Goal: Task Accomplishment & Management: Manage account settings

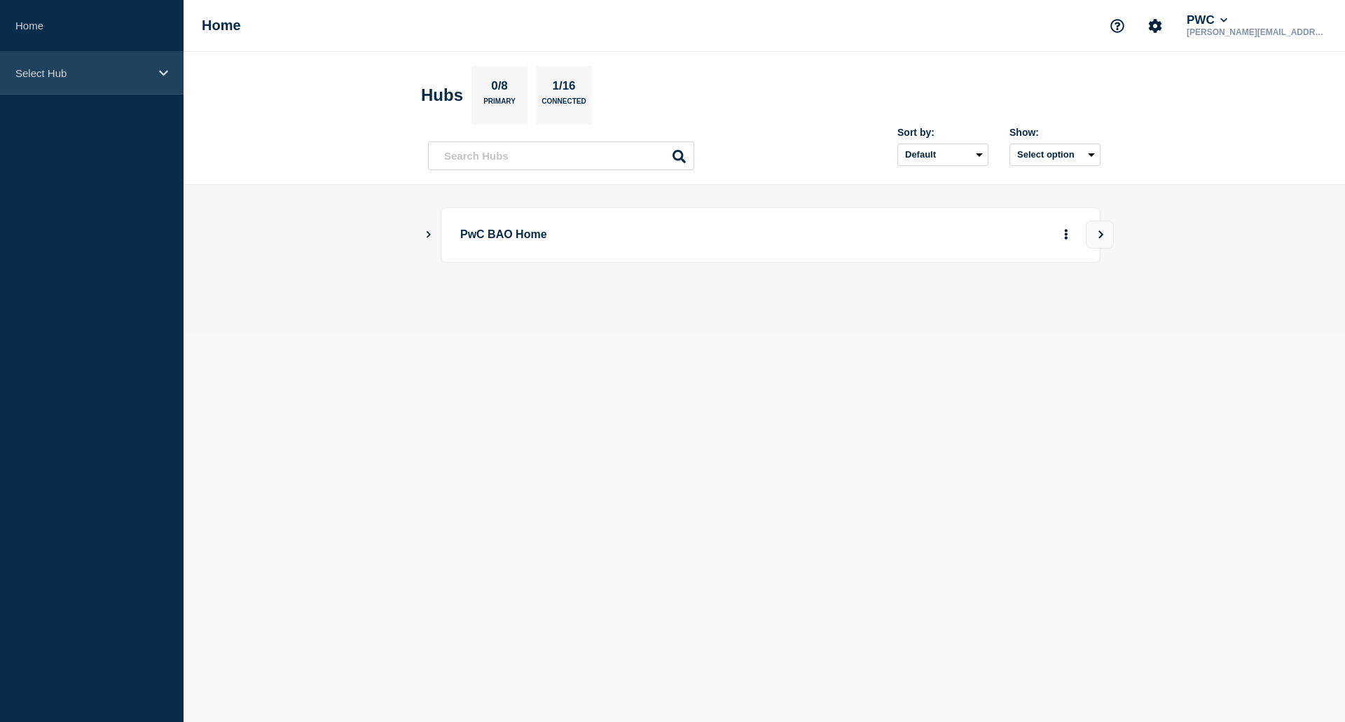
click at [53, 85] on div "Select Hub" at bounding box center [92, 73] width 184 height 43
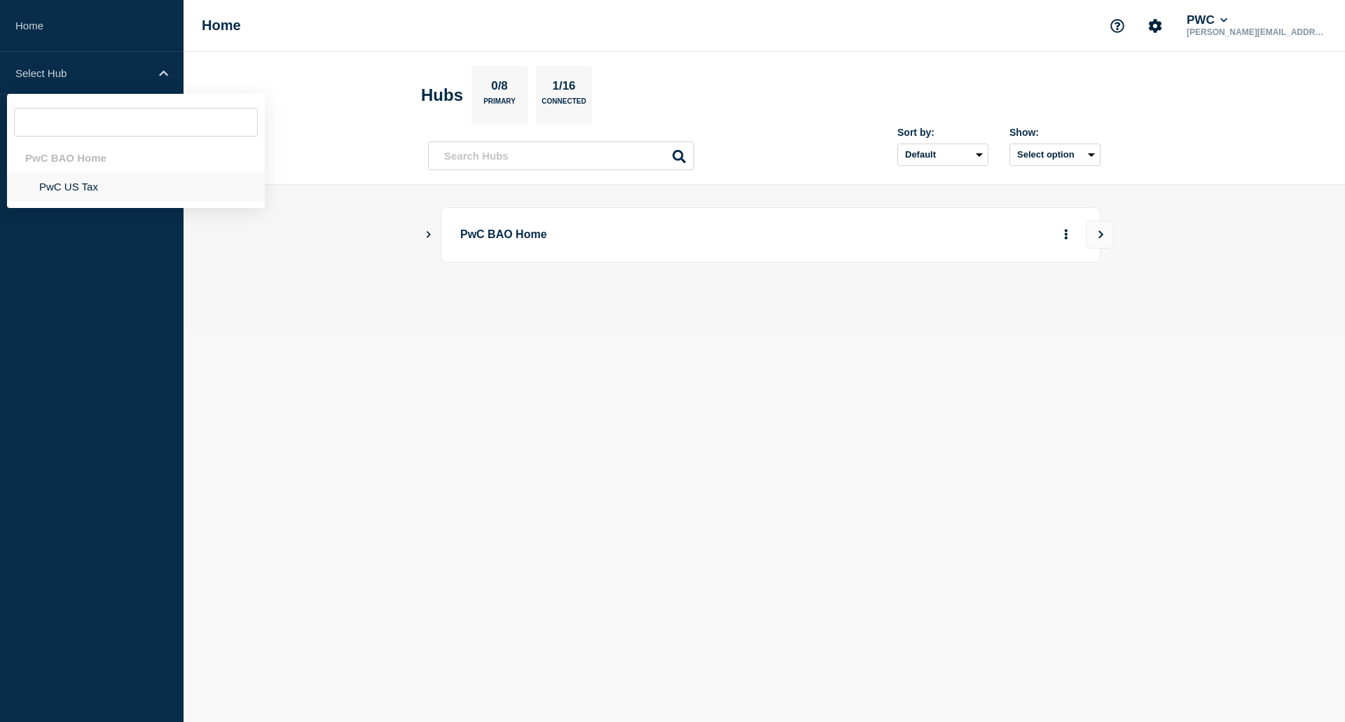
click at [63, 188] on li "PwC US Tax" at bounding box center [136, 186] width 258 height 29
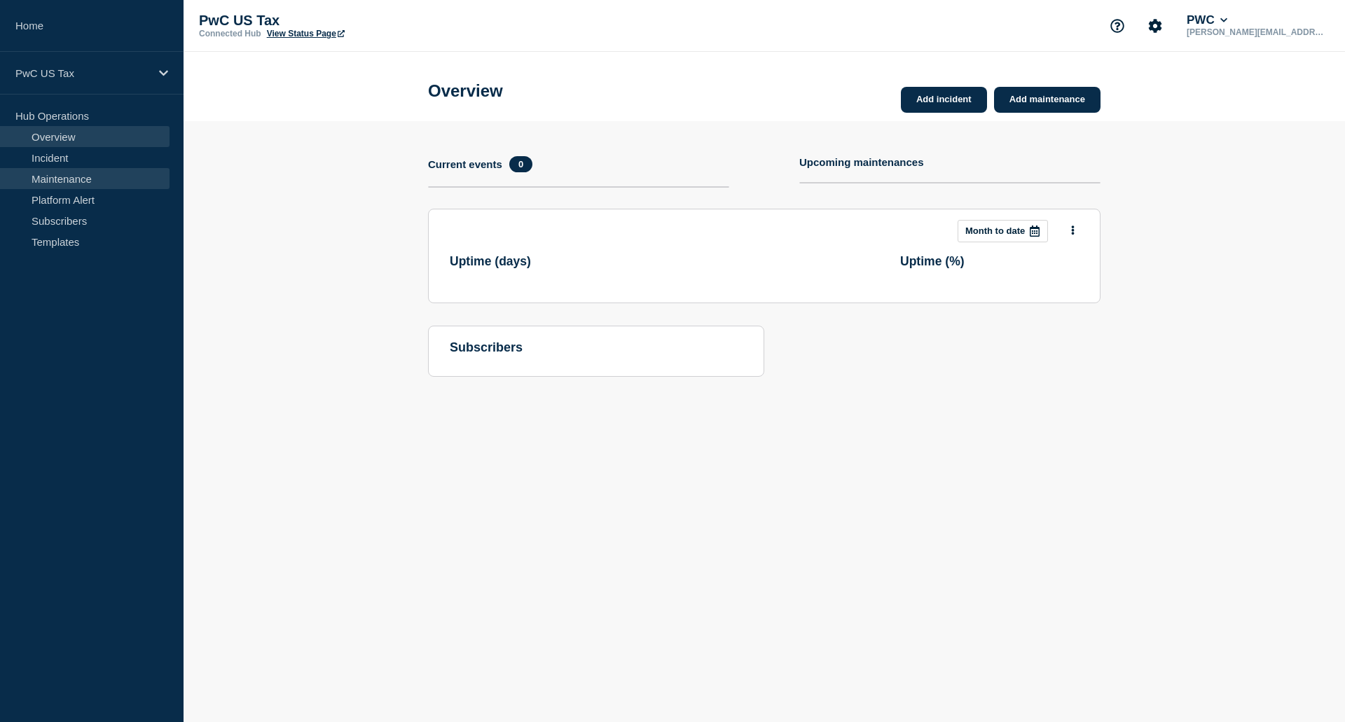
click at [80, 178] on link "Maintenance" at bounding box center [85, 178] width 170 height 21
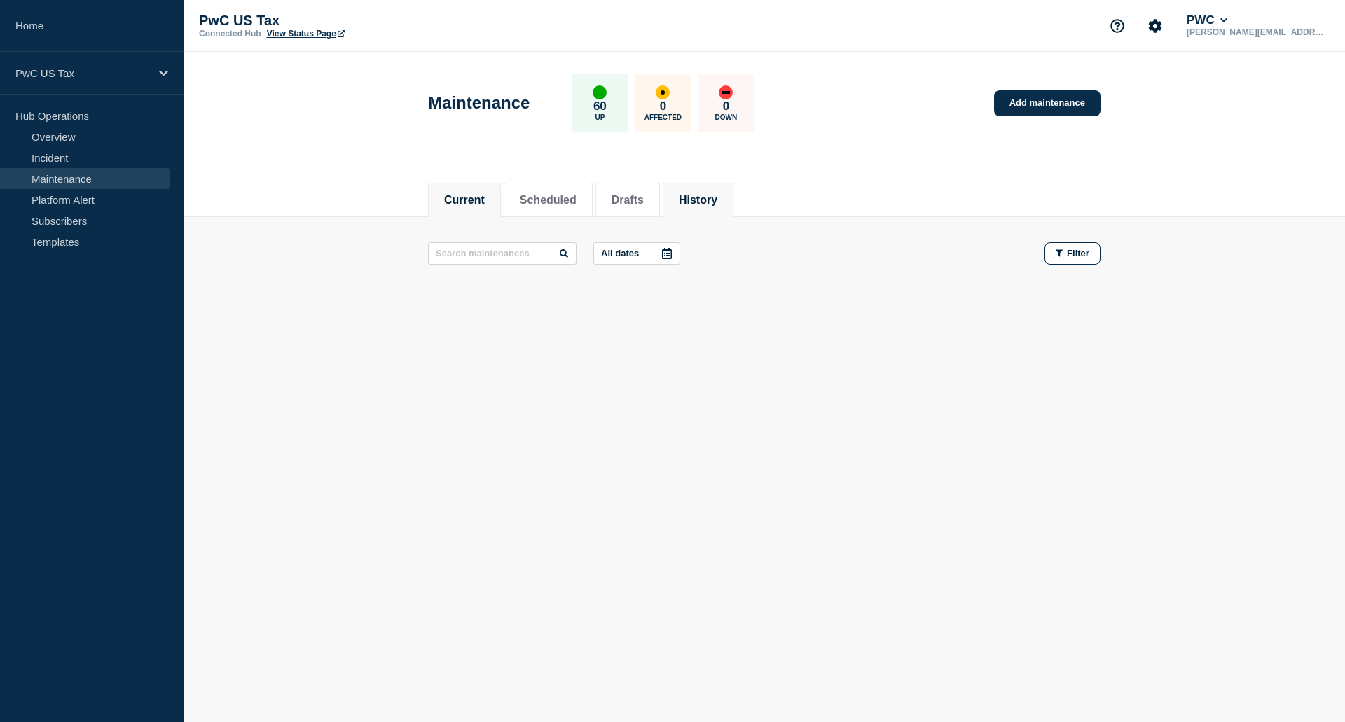
click at [717, 202] on button "History" at bounding box center [698, 200] width 39 height 13
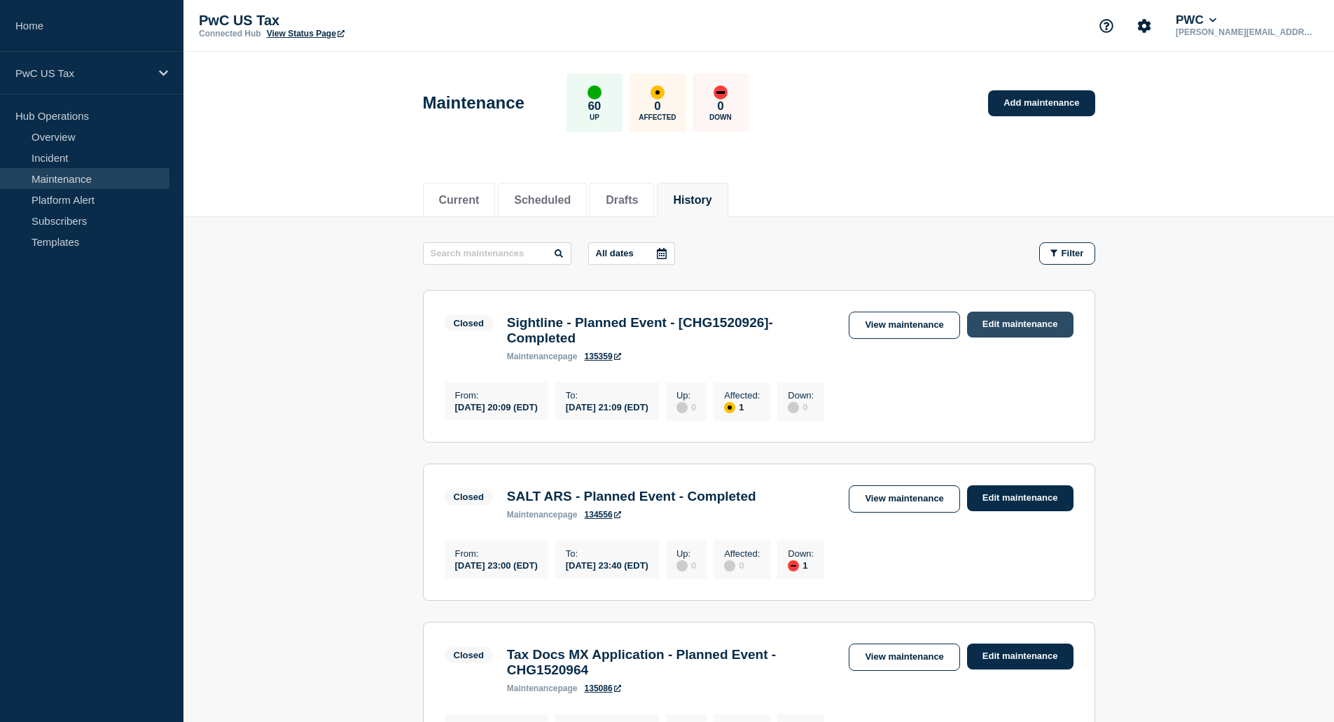
click at [1016, 322] on link "Edit maintenance" at bounding box center [1020, 325] width 106 height 26
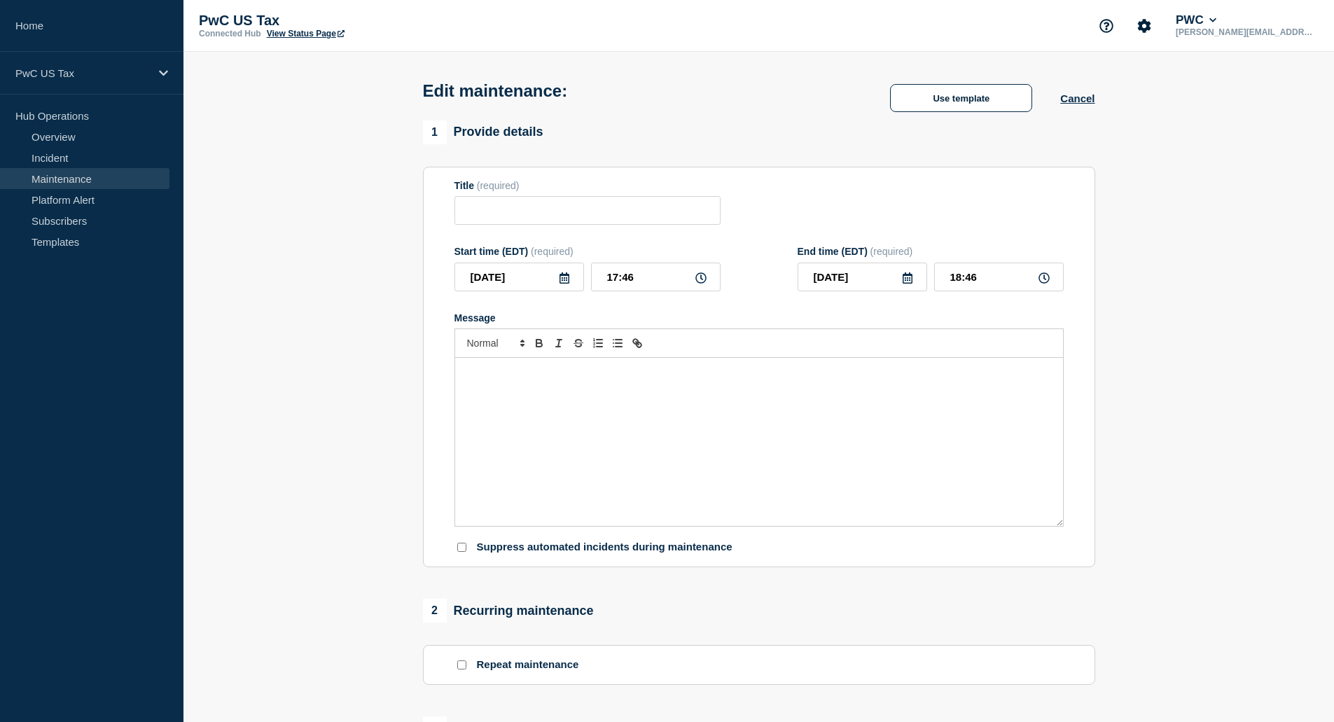
type input "Sightline - Planned Event - [CHG1520926]-Completed"
type input "2025-09-03"
type input "20:09"
type input "2025-09-03"
type input "21:09"
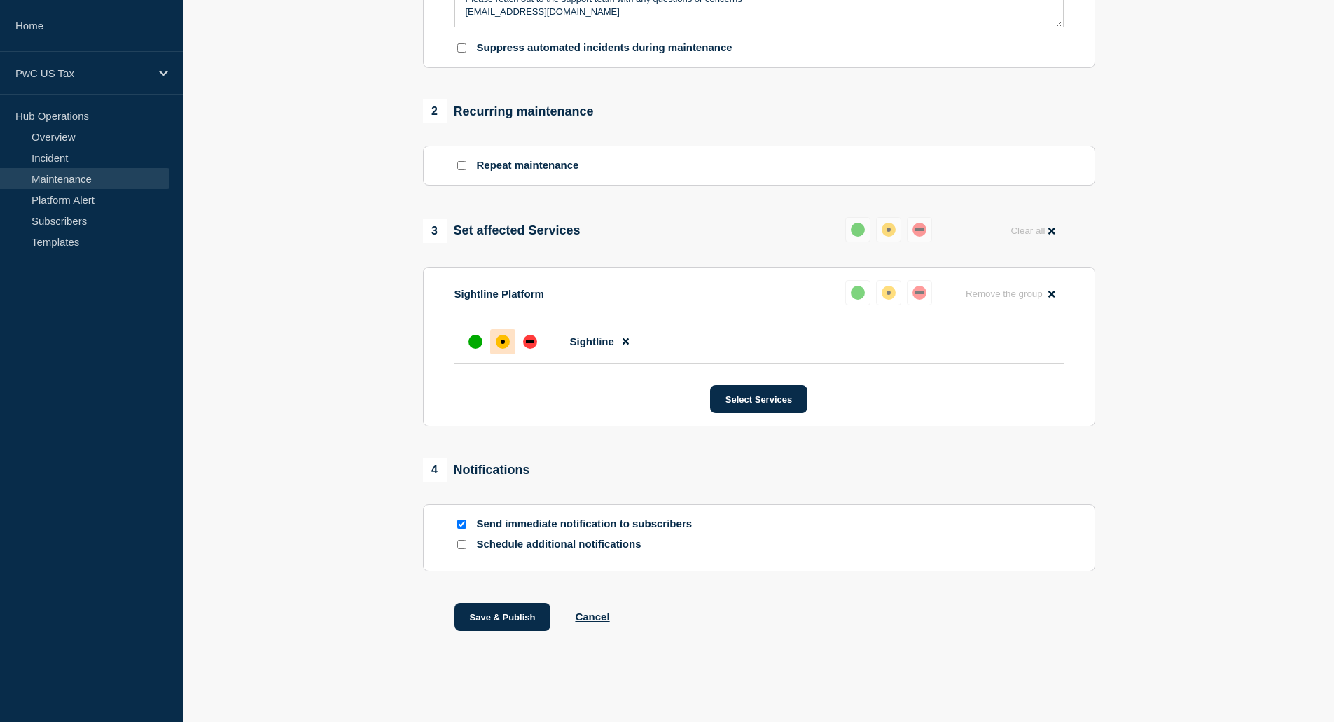
scroll to position [526, 0]
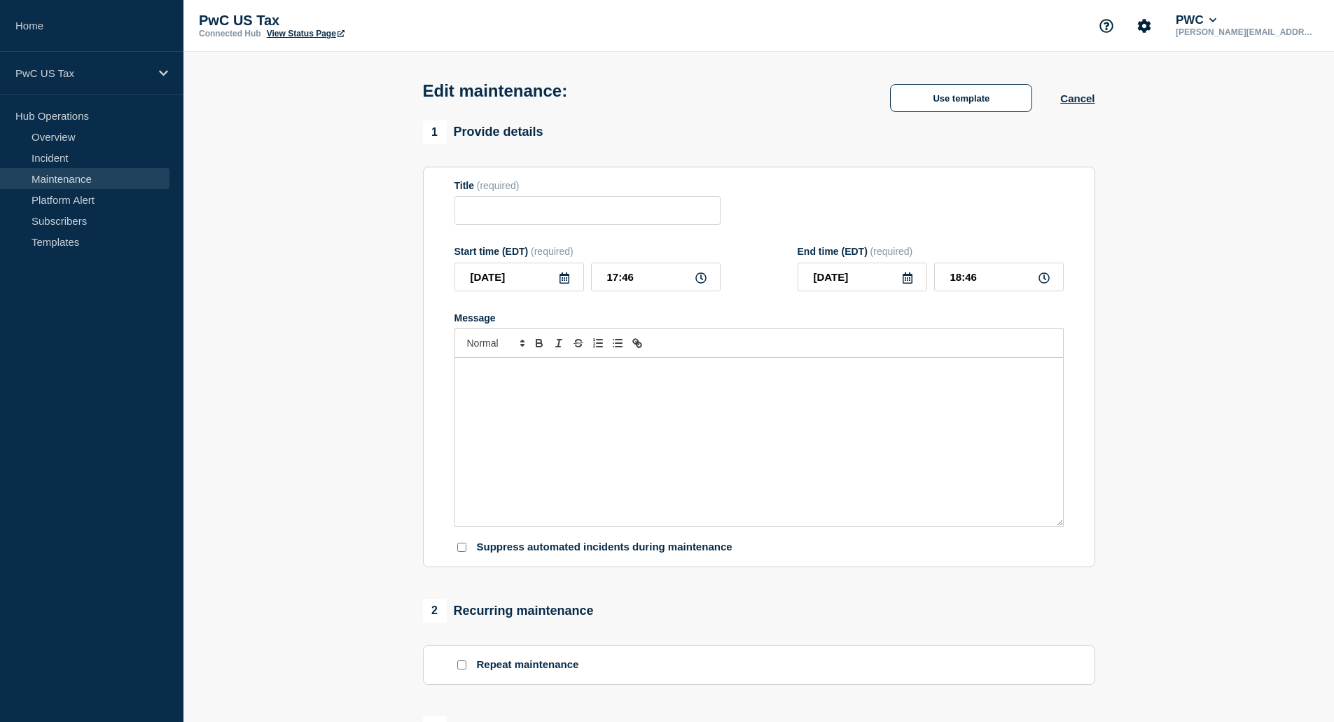
type input "Sightline - Planned Event"
type input "[DATE]"
type input "06:00"
type input "[DATE]"
type input "13:00"
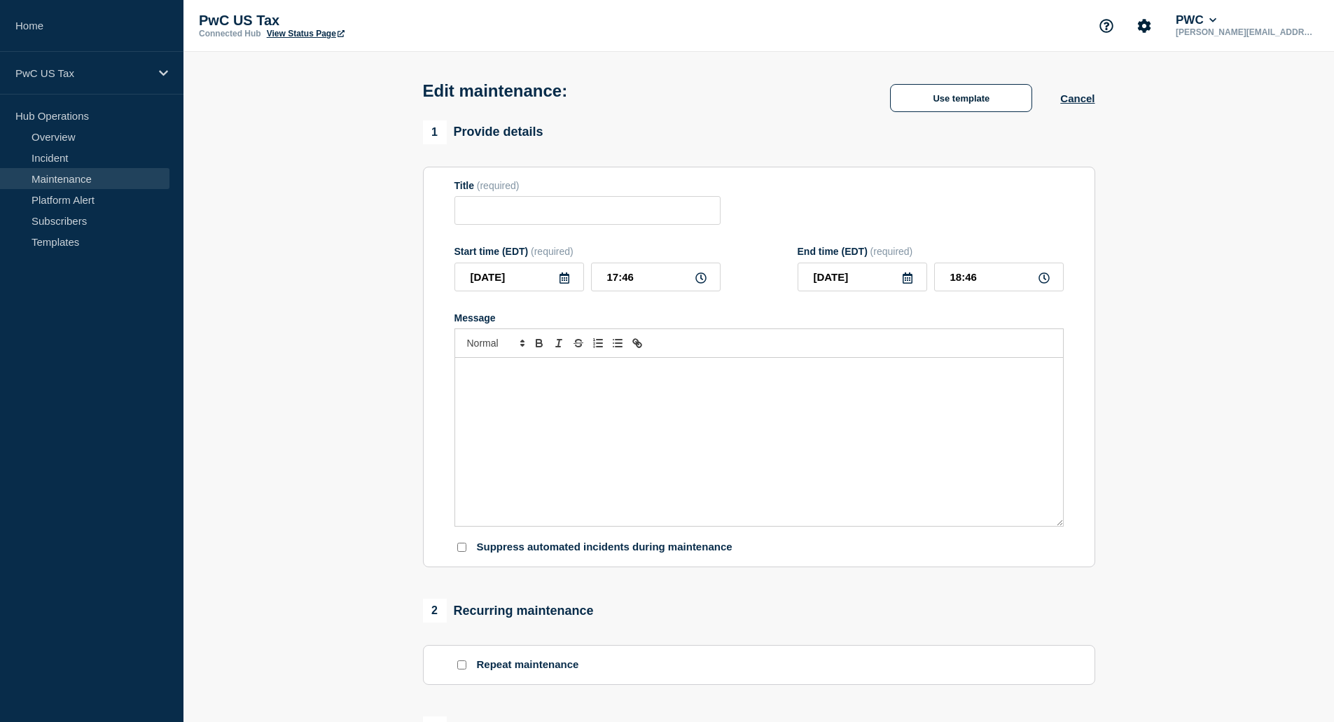
checkbox input "false"
